Goal: Task Accomplishment & Management: Use online tool/utility

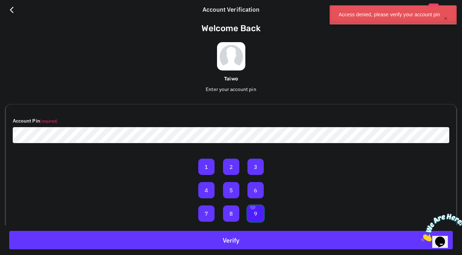
click at [252, 206] on button "9" at bounding box center [255, 213] width 16 height 16
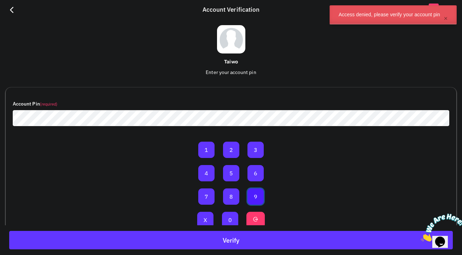
scroll to position [18, 0]
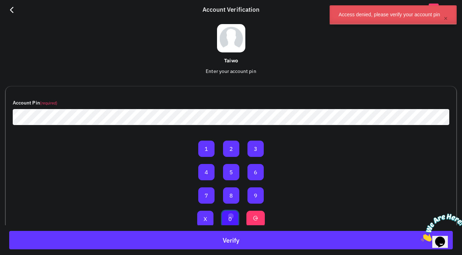
click at [230, 216] on button "0" at bounding box center [230, 219] width 16 height 16
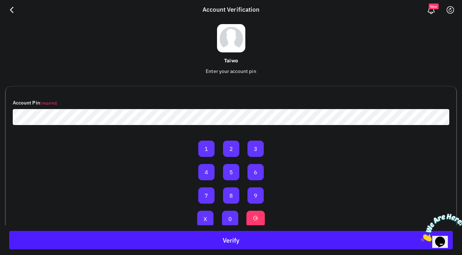
click at [227, 235] on button "Verify" at bounding box center [231, 240] width 444 height 18
